Goal: Information Seeking & Learning: Find specific fact

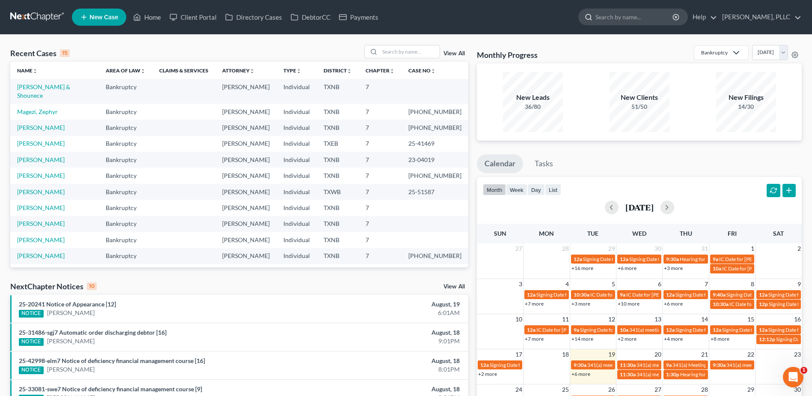
click at [610, 11] on input "search" at bounding box center [634, 17] width 78 height 16
paste input "[PERSON_NAME] [PERSON_NAME]"
type input "[PERSON_NAME] [PERSON_NAME]"
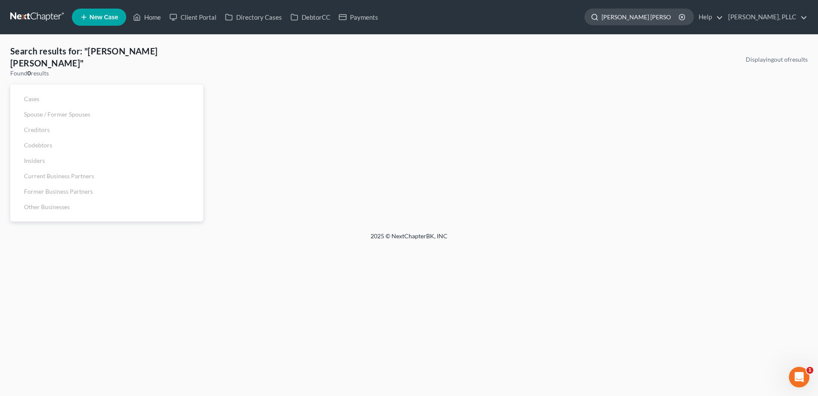
click at [631, 17] on input "[PERSON_NAME] [PERSON_NAME]" at bounding box center [641, 17] width 78 height 16
type input "[PERSON_NAME]"
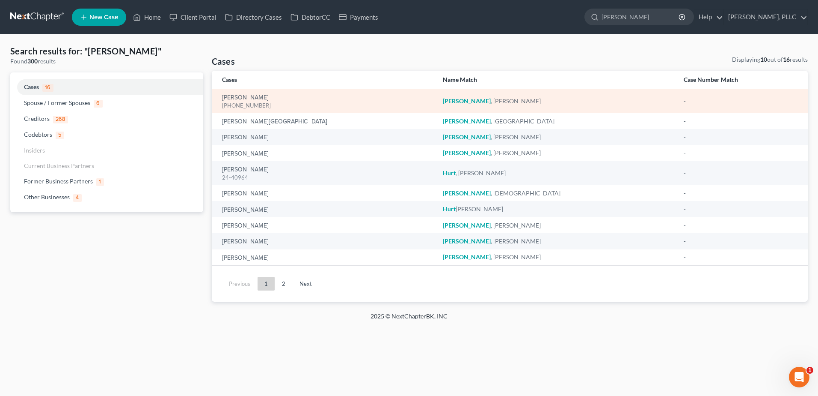
drag, startPoint x: 253, startPoint y: 90, endPoint x: 254, endPoint y: 95, distance: 4.8
click at [254, 91] on td "[PERSON_NAME] [PHONE_NUMBER]" at bounding box center [324, 101] width 224 height 24
click at [257, 98] on link "[PERSON_NAME]" at bounding box center [245, 98] width 47 height 6
select select "4"
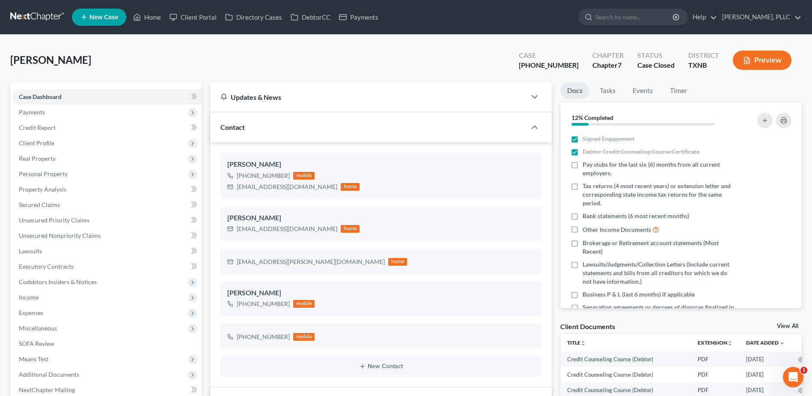
scroll to position [650, 0]
click at [622, 22] on input "search" at bounding box center [634, 17] width 78 height 16
paste input "[PERSON_NAME]"
type input "[PERSON_NAME]"
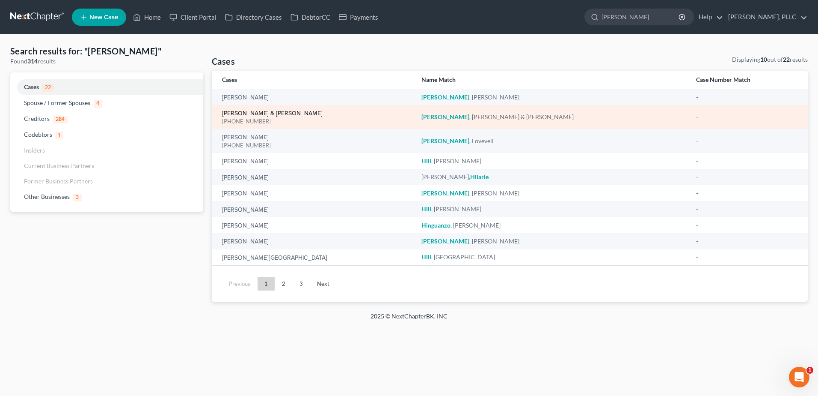
click at [283, 112] on link "[PERSON_NAME] & [PERSON_NAME]" at bounding box center [272, 113] width 101 height 6
select select "4"
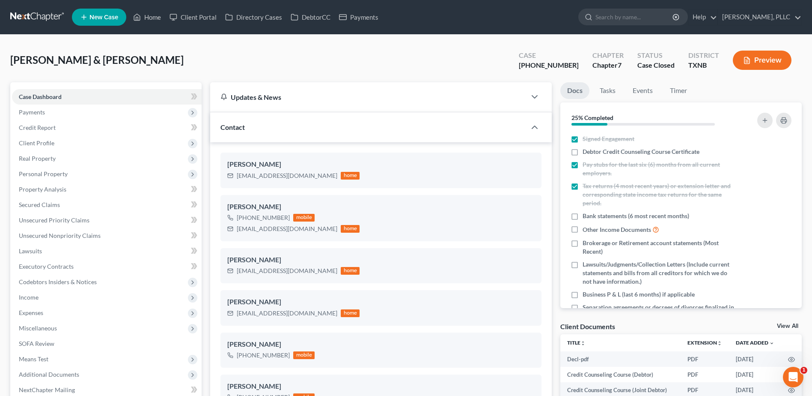
scroll to position [839, 0]
click at [621, 21] on input "search" at bounding box center [634, 17] width 78 height 16
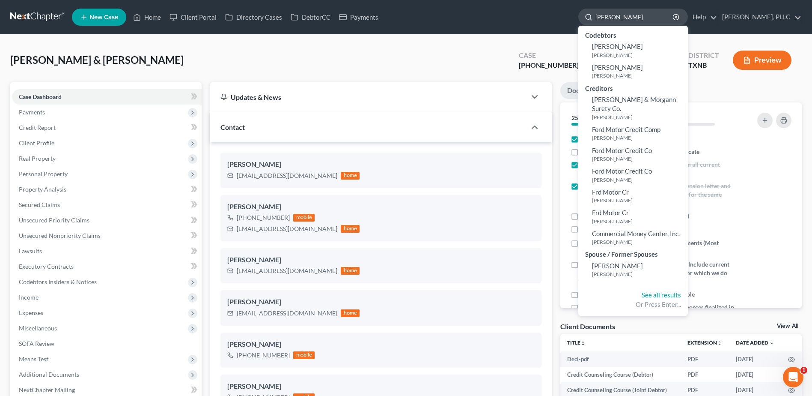
type input "[PERSON_NAME]"
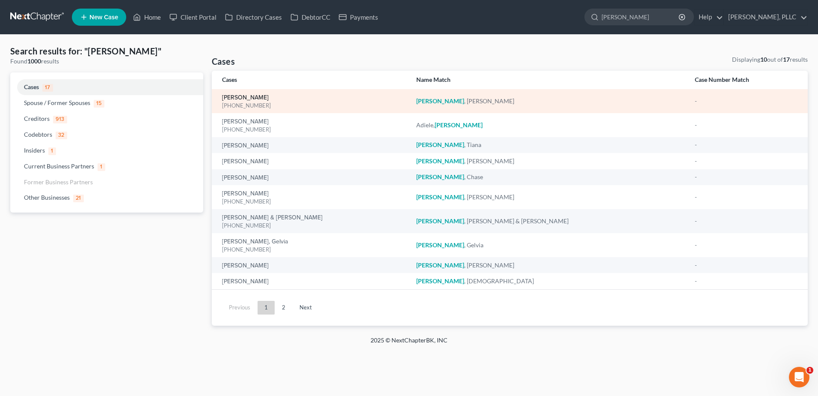
click at [250, 98] on link "[PERSON_NAME]" at bounding box center [245, 98] width 47 height 6
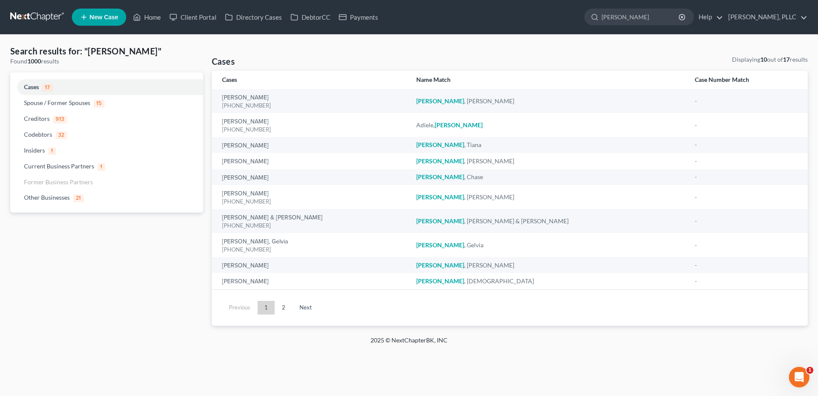
select select "3"
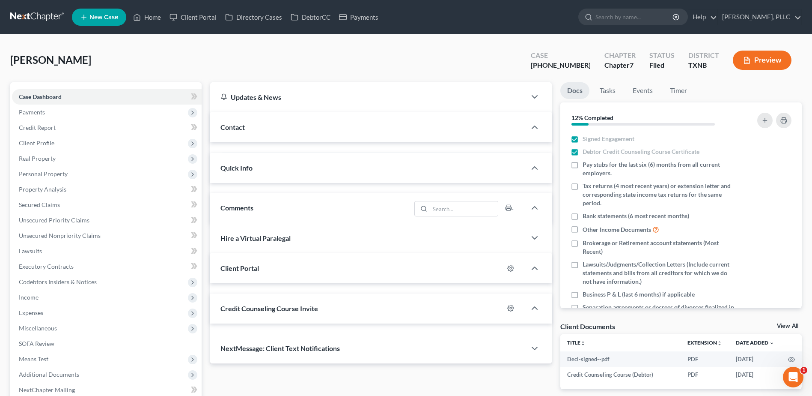
scroll to position [92, 0]
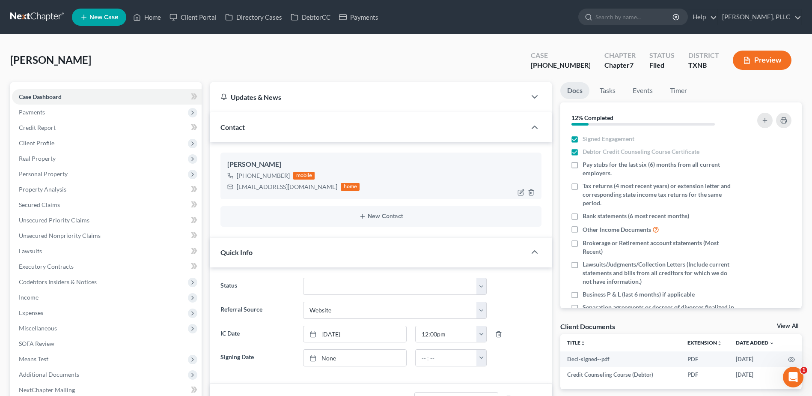
click at [236, 184] on div "[EMAIL_ADDRESS][DOMAIN_NAME] home" at bounding box center [293, 186] width 132 height 11
drag, startPoint x: 293, startPoint y: 185, endPoint x: 238, endPoint y: 181, distance: 55.4
click at [238, 181] on div "[EMAIL_ADDRESS][DOMAIN_NAME] home" at bounding box center [293, 186] width 132 height 11
copy div "[EMAIL_ADDRESS][DOMAIN_NAME]"
click at [637, 21] on input "search" at bounding box center [634, 17] width 78 height 16
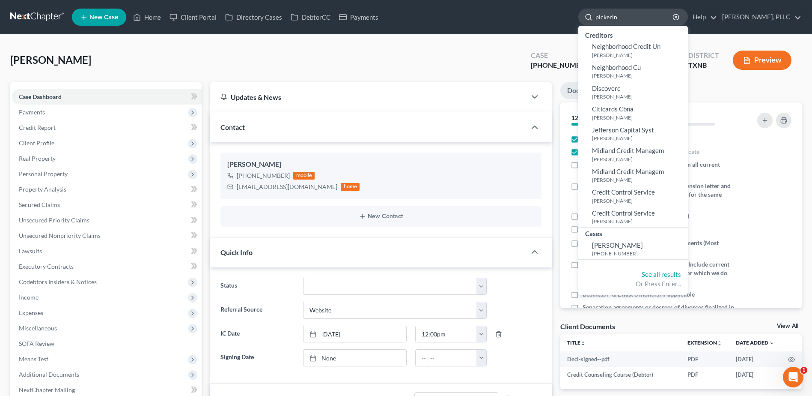
type input "[PERSON_NAME]"
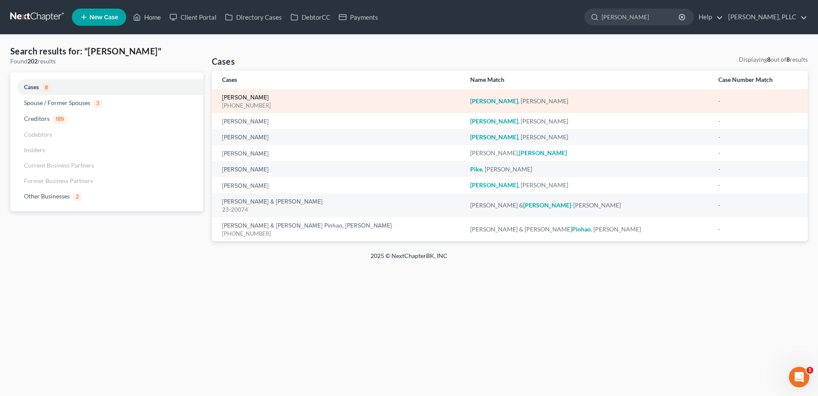
click at [242, 95] on link "[PERSON_NAME]" at bounding box center [245, 98] width 47 height 6
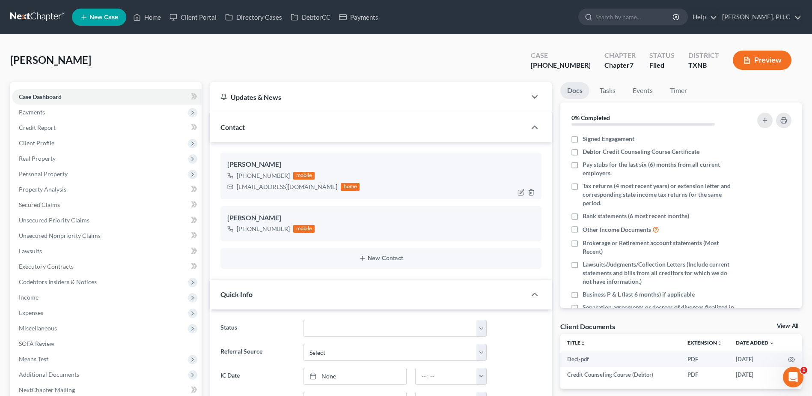
scroll to position [845, 0]
click at [523, 191] on icon "button" at bounding box center [521, 192] width 7 height 7
select select "0"
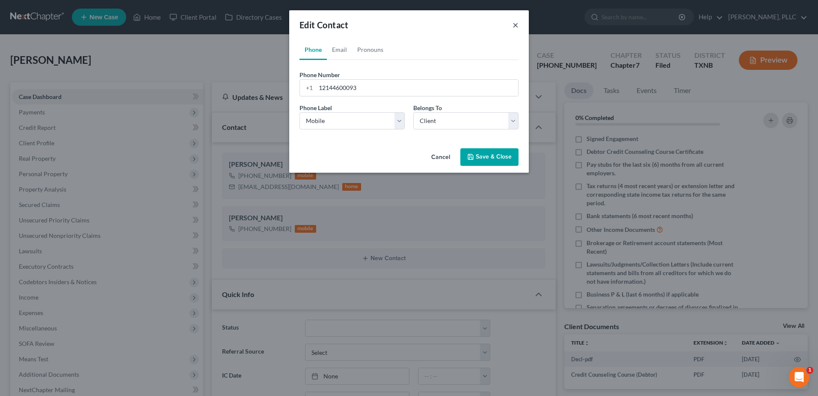
click at [516, 26] on button "×" at bounding box center [516, 25] width 6 height 10
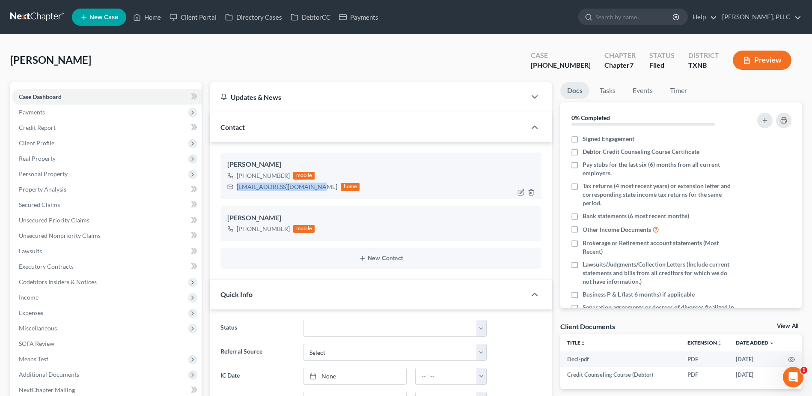
drag, startPoint x: 304, startPoint y: 184, endPoint x: 234, endPoint y: 185, distance: 70.6
click at [234, 185] on div "[EMAIL_ADDRESS][DOMAIN_NAME] home" at bounding box center [293, 186] width 132 height 11
copy div "[EMAIL_ADDRESS][DOMAIN_NAME]"
click at [617, 24] on input "search" at bounding box center [634, 17] width 78 height 16
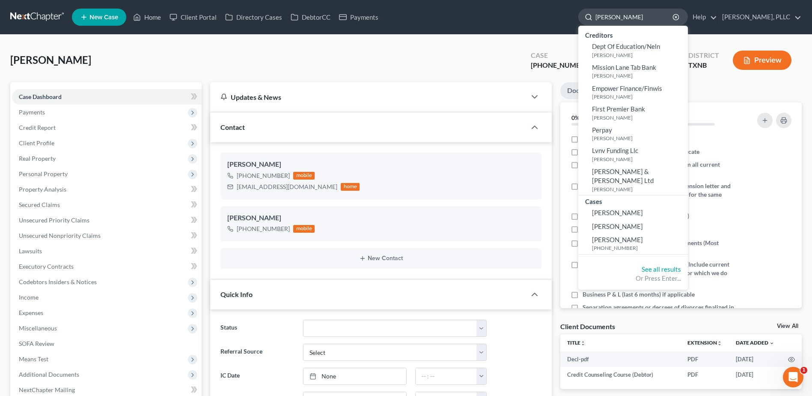
type input "[PERSON_NAME]"
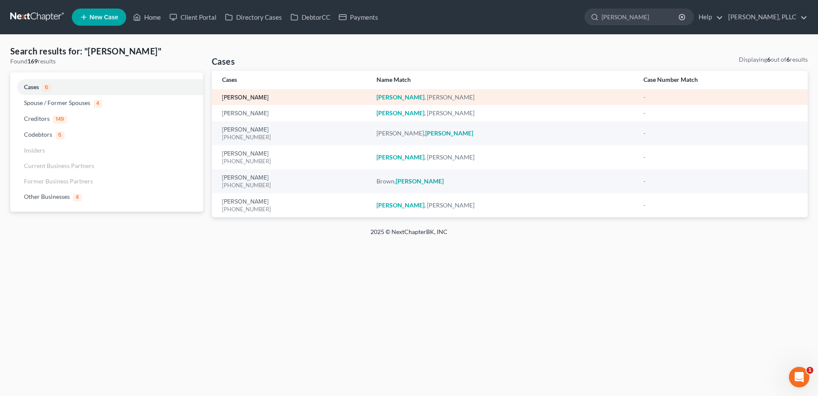
click at [253, 96] on link "[PERSON_NAME]" at bounding box center [245, 98] width 47 height 6
select select "0"
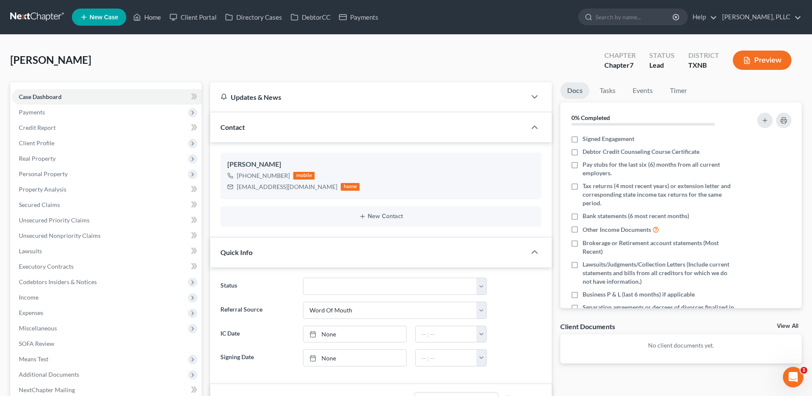
scroll to position [47, 0]
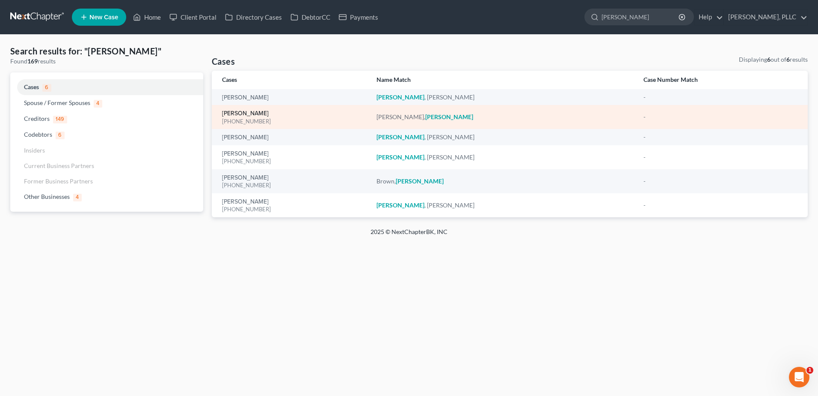
click at [249, 113] on link "[PERSON_NAME]" at bounding box center [245, 113] width 47 height 6
select select "4"
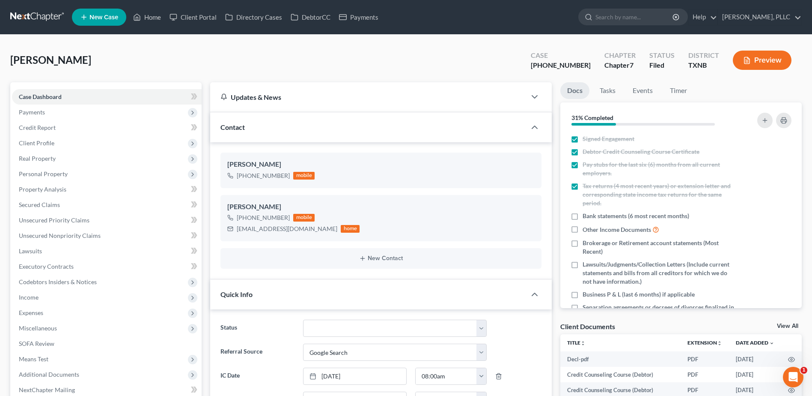
scroll to position [438, 0]
drag, startPoint x: 237, startPoint y: 230, endPoint x: 302, endPoint y: 238, distance: 65.6
click at [302, 238] on div "[PERSON_NAME] [PHONE_NUMBER] mobile [EMAIL_ADDRESS][DOMAIN_NAME] home" at bounding box center [380, 218] width 321 height 46
copy div "[EMAIL_ADDRESS][DOMAIN_NAME]"
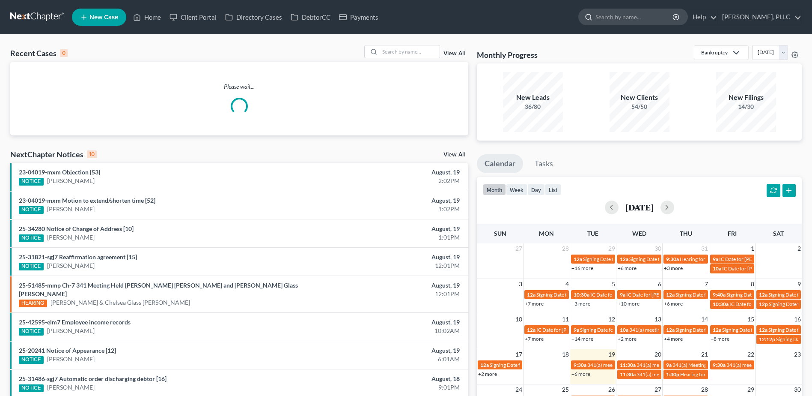
click at [602, 15] on input "search" at bounding box center [634, 17] width 78 height 16
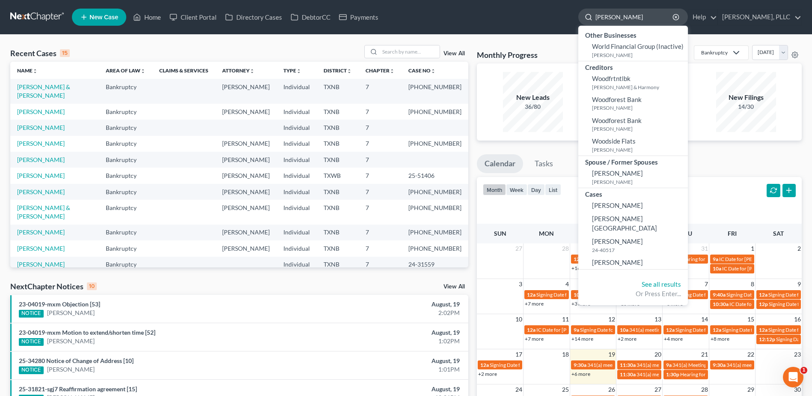
type input "[PERSON_NAME]"
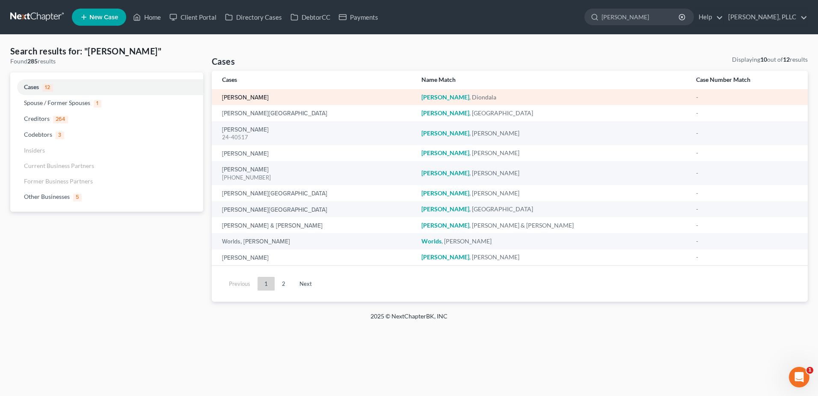
click at [254, 99] on link "Wooten, Diondala" at bounding box center [245, 98] width 47 height 6
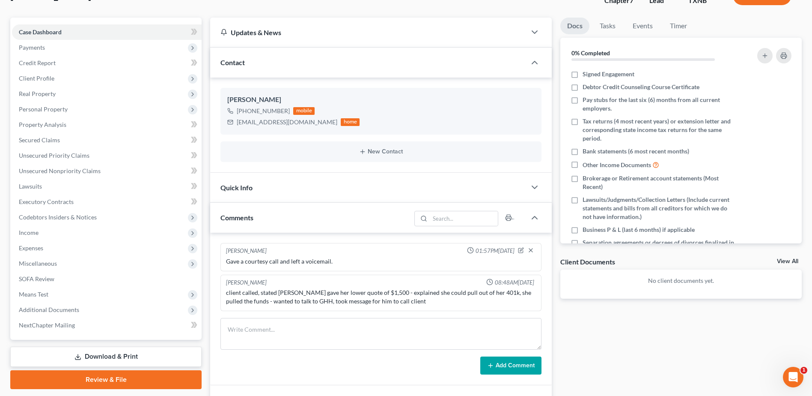
scroll to position [86, 0]
